Goal: Task Accomplishment & Management: Use online tool/utility

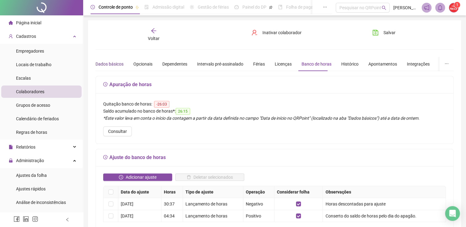
click at [111, 64] on div "Dados básicos" at bounding box center [109, 64] width 28 height 7
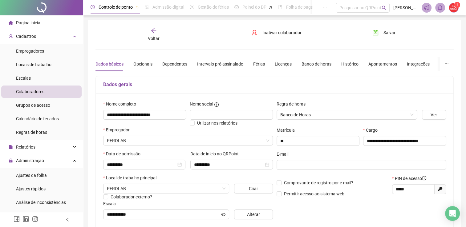
click at [31, 25] on span "Página inicial" at bounding box center [28, 22] width 25 height 5
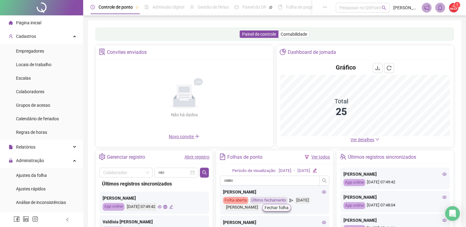
click at [359, 138] on span "Ver detalhes" at bounding box center [362, 139] width 24 height 5
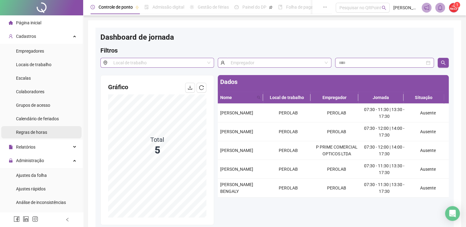
click at [58, 130] on li "Regras de horas" at bounding box center [41, 132] width 80 height 12
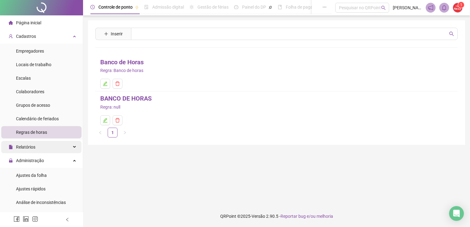
click at [56, 148] on div "Relatórios" at bounding box center [41, 147] width 80 height 12
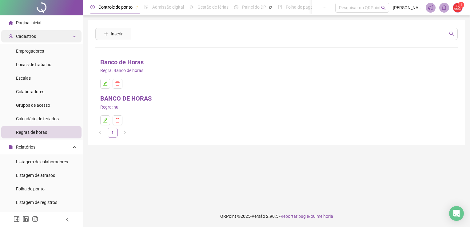
click at [57, 36] on div "Cadastros" at bounding box center [41, 36] width 80 height 12
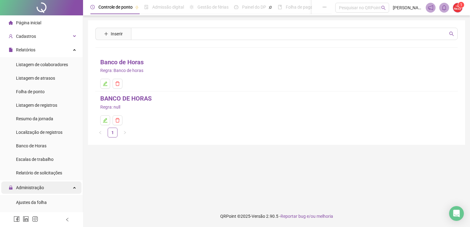
click at [26, 186] on span "Administração" at bounding box center [30, 187] width 28 height 5
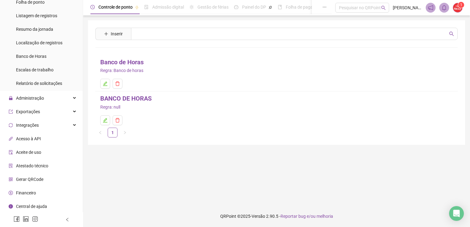
scroll to position [90, 0]
click at [70, 100] on div "Administração" at bounding box center [41, 98] width 80 height 12
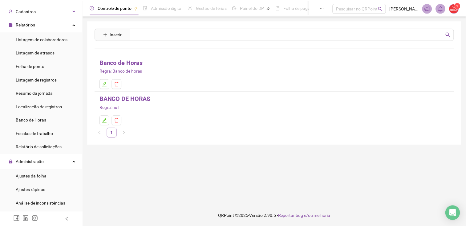
scroll to position [0, 0]
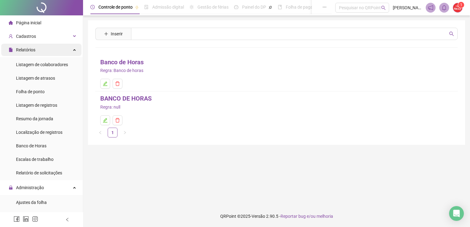
click at [60, 51] on div "Relatórios" at bounding box center [41, 50] width 80 height 12
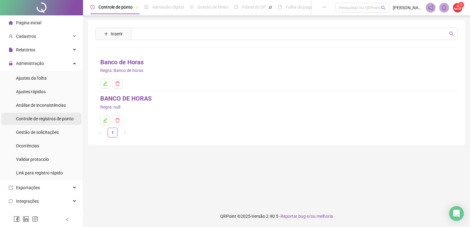
click at [59, 115] on div "Controle de registros de ponto" at bounding box center [45, 119] width 58 height 12
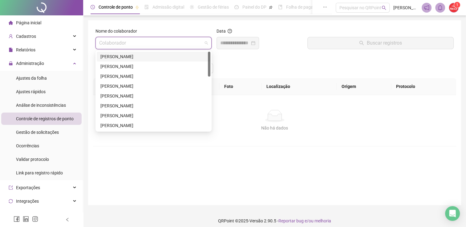
click at [131, 46] on input "search" at bounding box center [150, 43] width 103 height 12
type input "**"
click at [134, 87] on div "ANTONIO DANILO DA SILVA LIMA" at bounding box center [153, 86] width 106 height 7
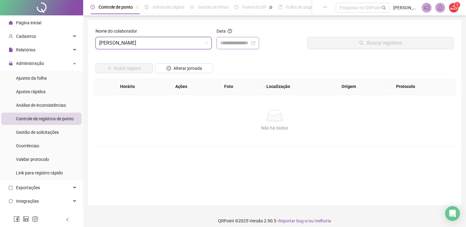
click at [255, 44] on div at bounding box center [237, 42] width 35 height 7
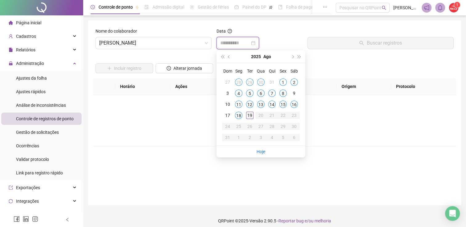
type input "**********"
click at [252, 112] on div "19" at bounding box center [249, 115] width 7 height 7
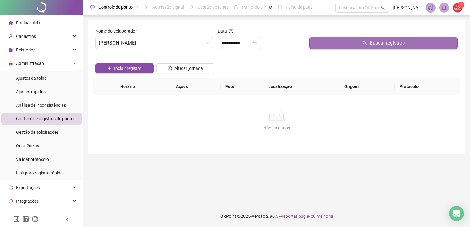
click at [326, 39] on button "Buscar registros" at bounding box center [384, 43] width 148 height 12
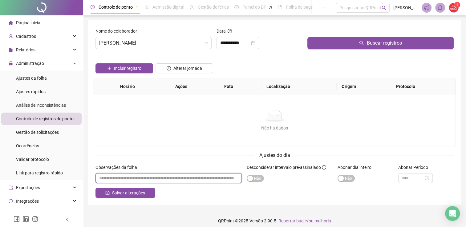
click at [223, 177] on input "textarea" at bounding box center [168, 178] width 146 height 10
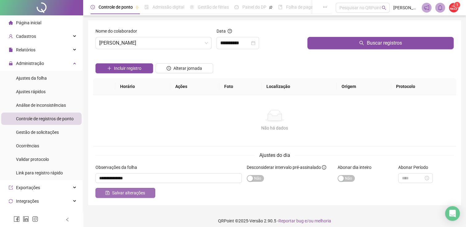
click at [137, 195] on span "Salvar alterações" at bounding box center [128, 193] width 33 height 7
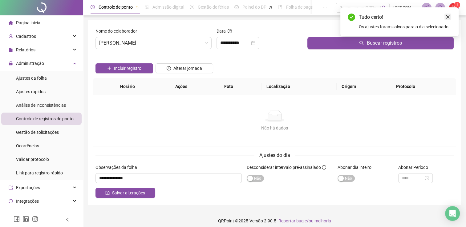
click at [447, 18] on icon "close" at bounding box center [447, 17] width 4 height 4
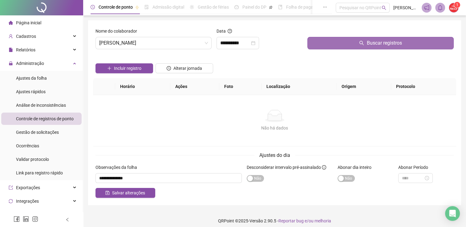
click at [327, 47] on button "Buscar registros" at bounding box center [380, 43] width 146 height 12
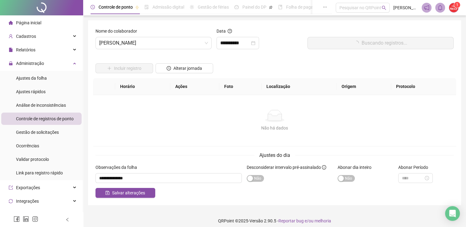
type input "**********"
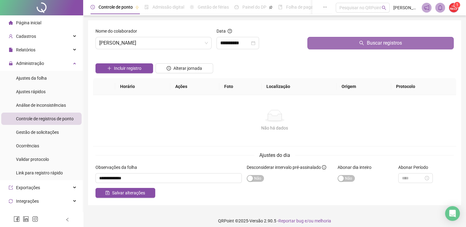
click at [349, 45] on button "Buscar registros" at bounding box center [380, 43] width 146 height 12
